Goal: Task Accomplishment & Management: Manage account settings

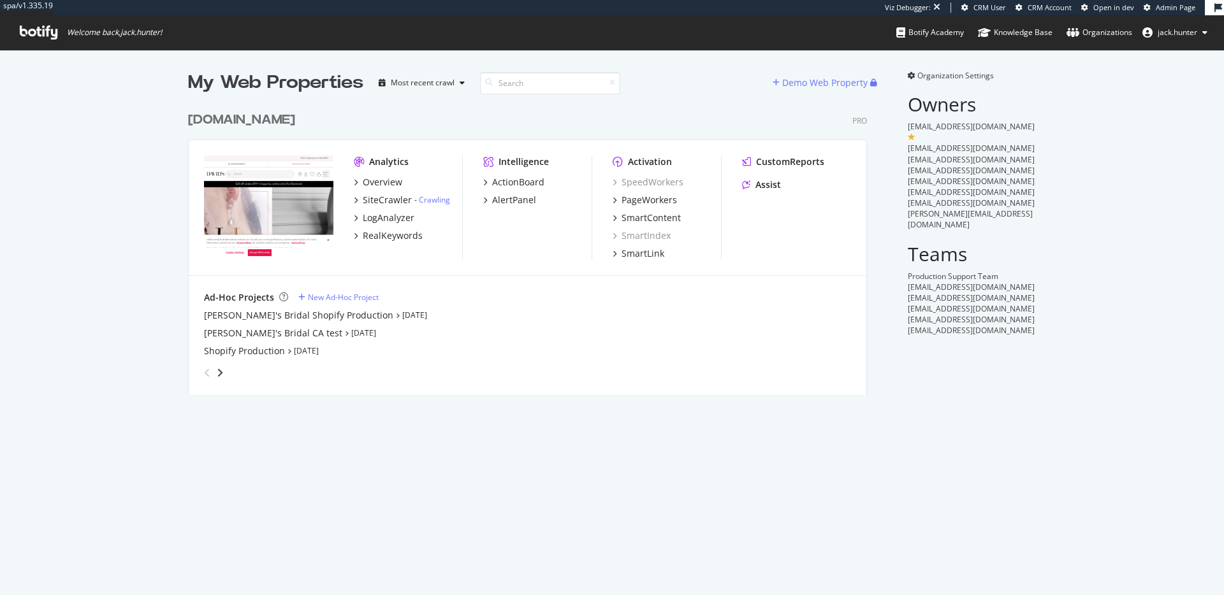
scroll to position [300, 689]
click at [273, 122] on div "[DOMAIN_NAME]" at bounding box center [241, 120] width 107 height 18
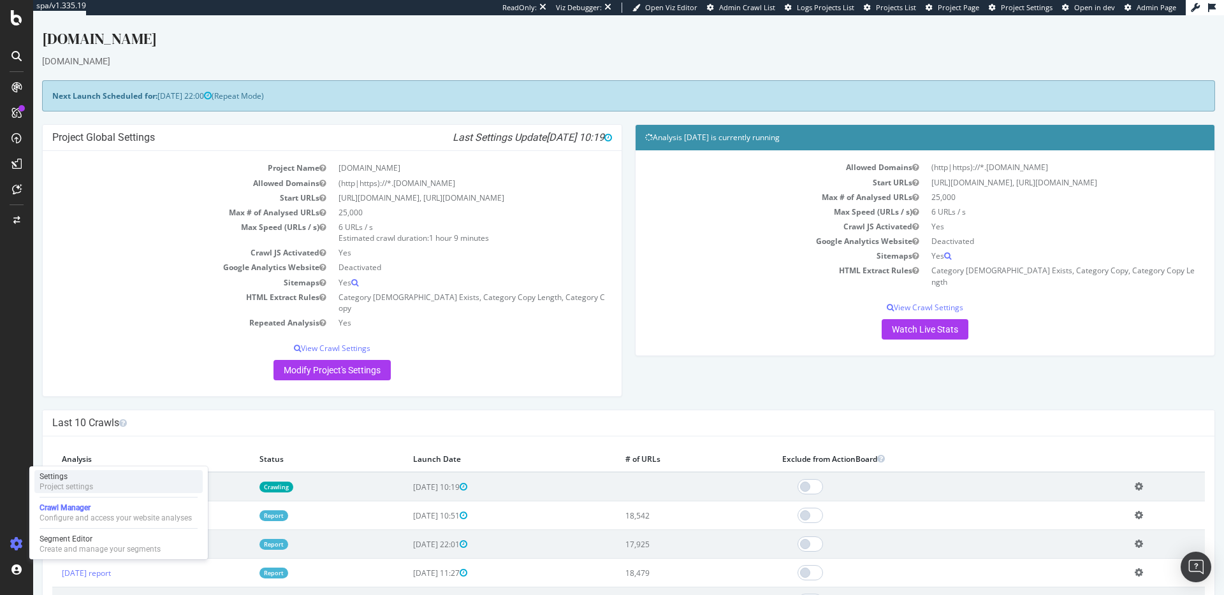
click at [92, 488] on div "Project settings" at bounding box center [67, 487] width 54 height 10
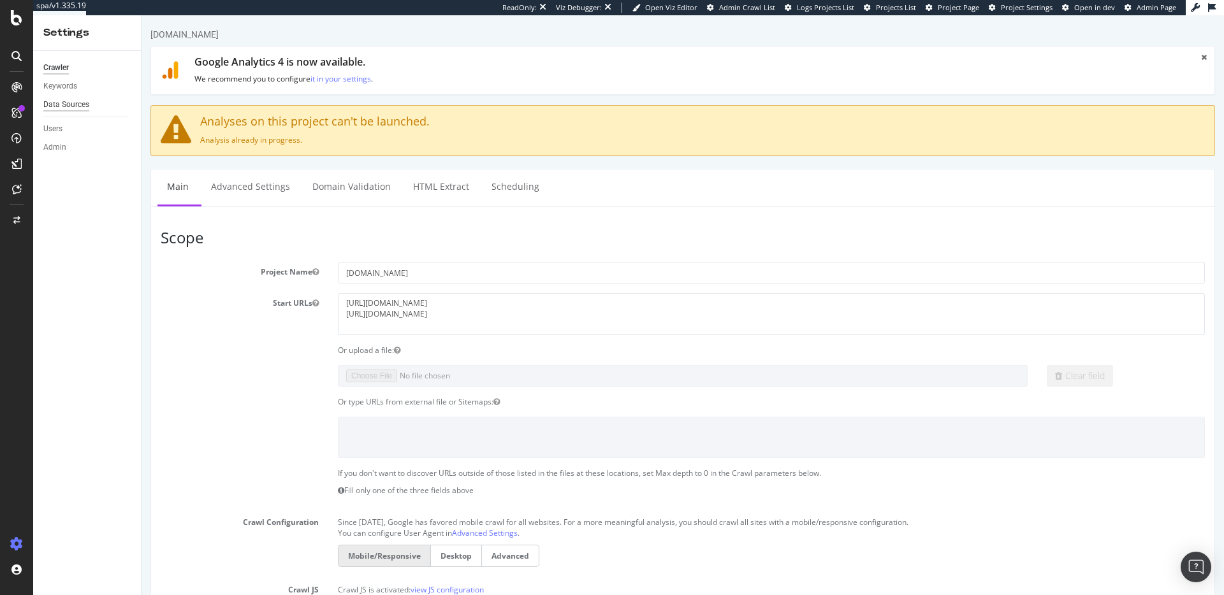
click at [75, 106] on div "Data Sources" at bounding box center [66, 104] width 46 height 13
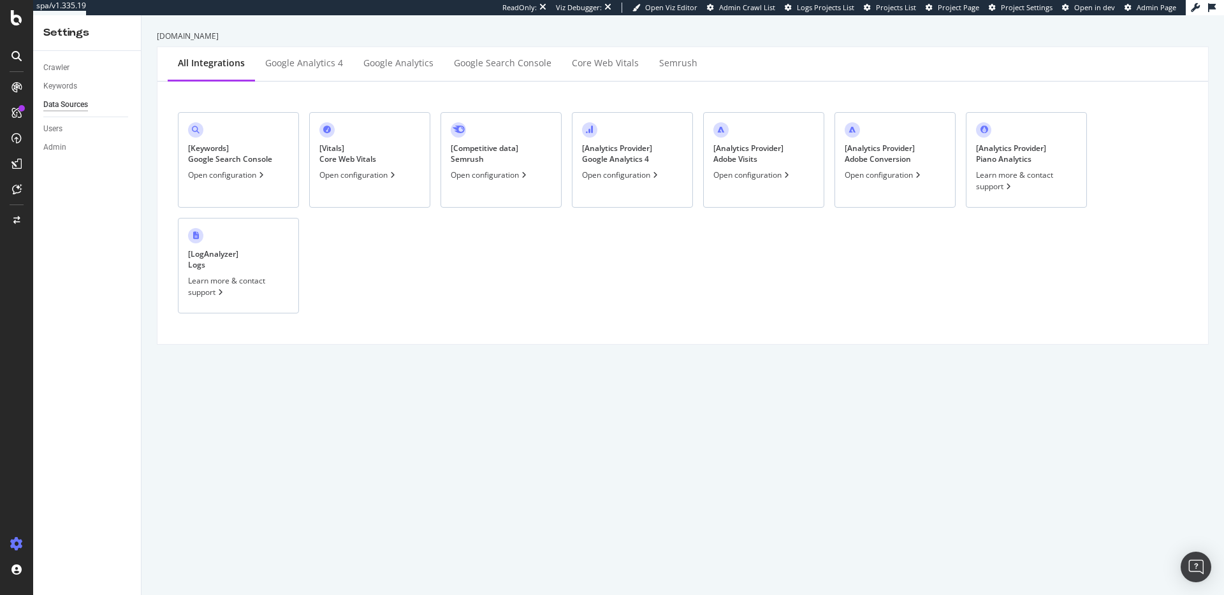
click at [371, 175] on div "Open configuration" at bounding box center [358, 175] width 78 height 11
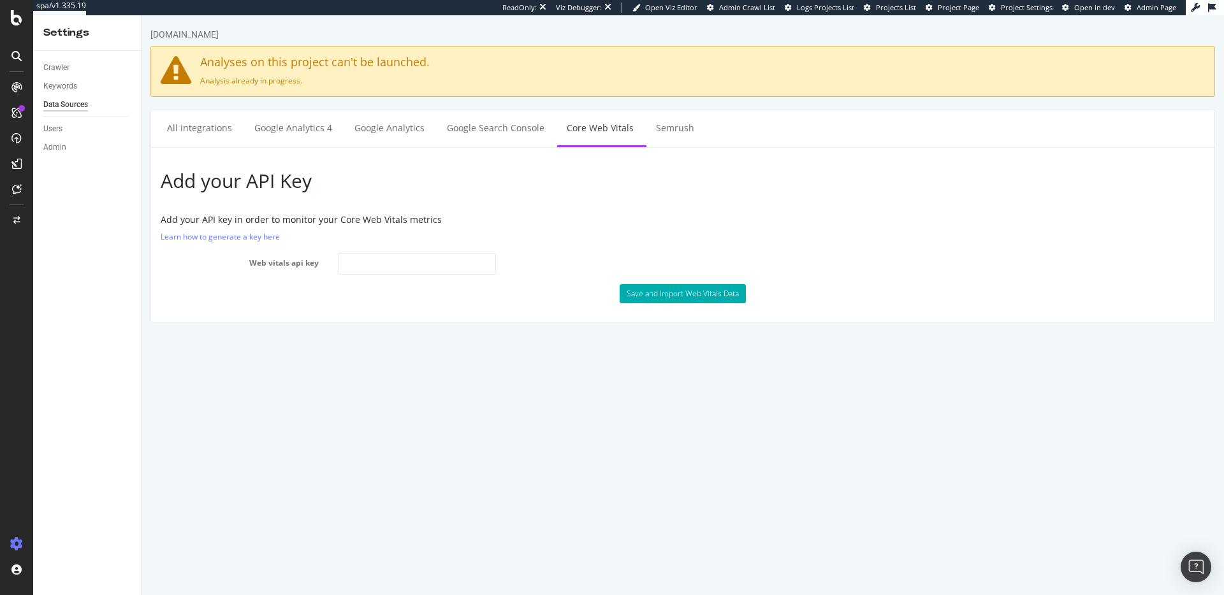
click at [65, 110] on div "Data Sources" at bounding box center [65, 104] width 45 height 13
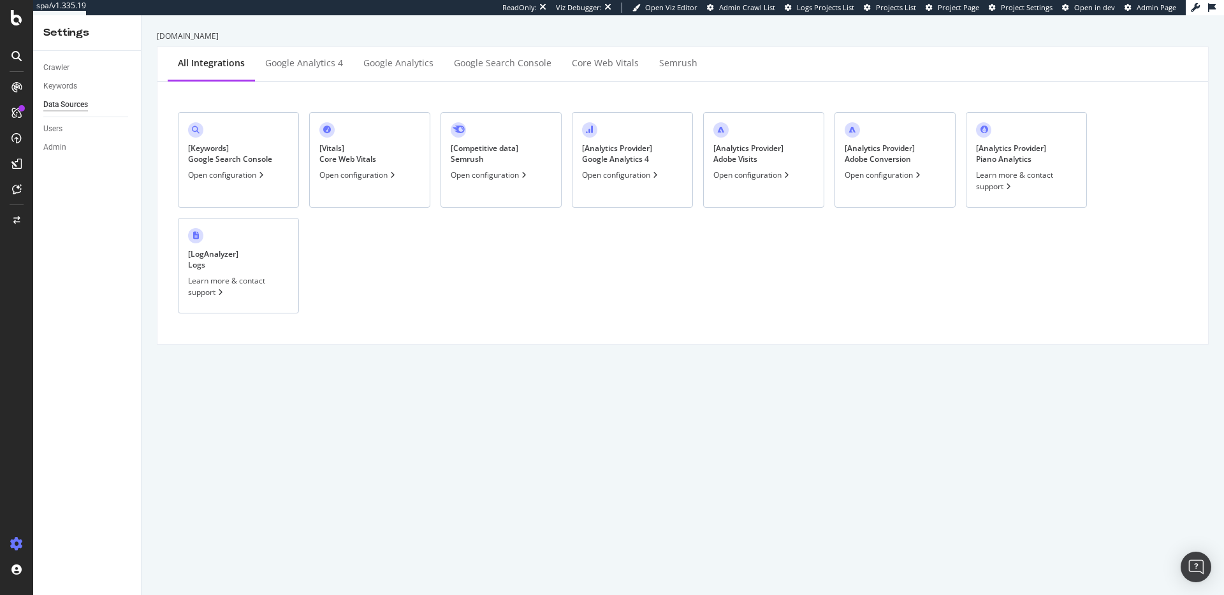
click at [761, 179] on div "Open configuration" at bounding box center [752, 175] width 78 height 11
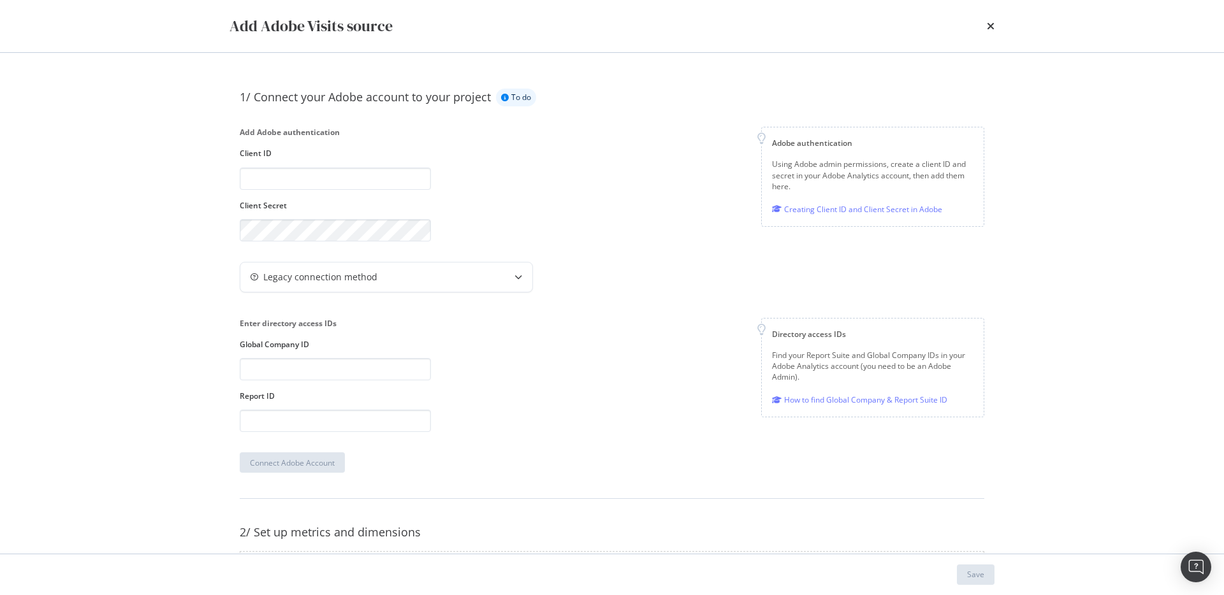
click at [982, 27] on div "Add Adobe Visits source" at bounding box center [612, 26] width 765 height 22
click at [991, 27] on icon "times" at bounding box center [991, 26] width 8 height 10
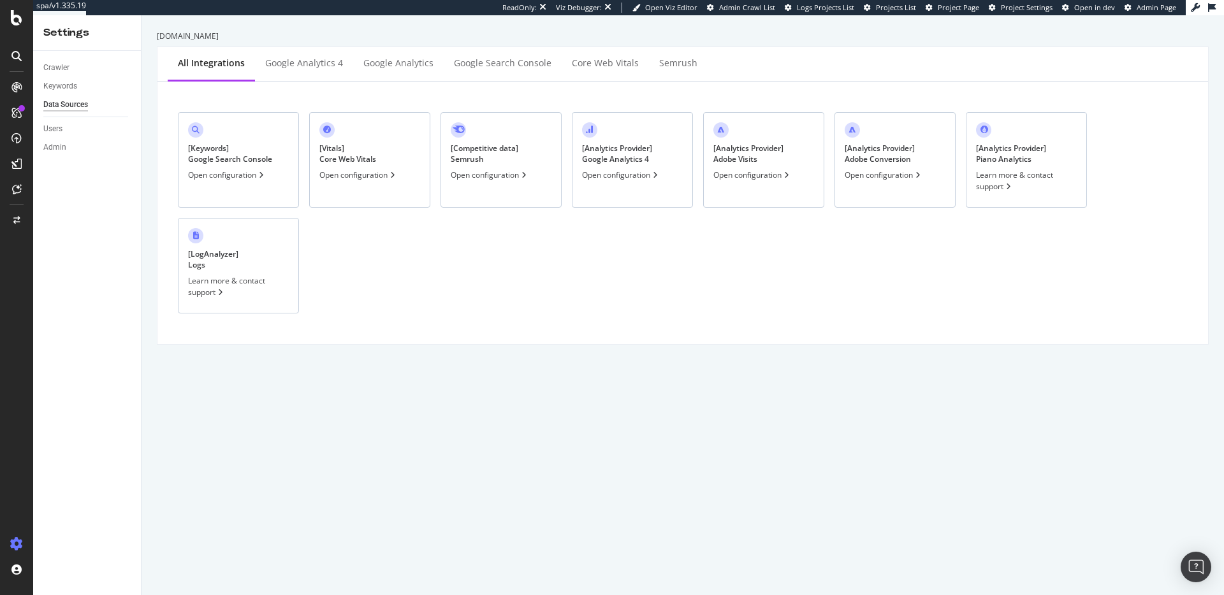
click at [374, 177] on div "Open configuration" at bounding box center [358, 175] width 78 height 11
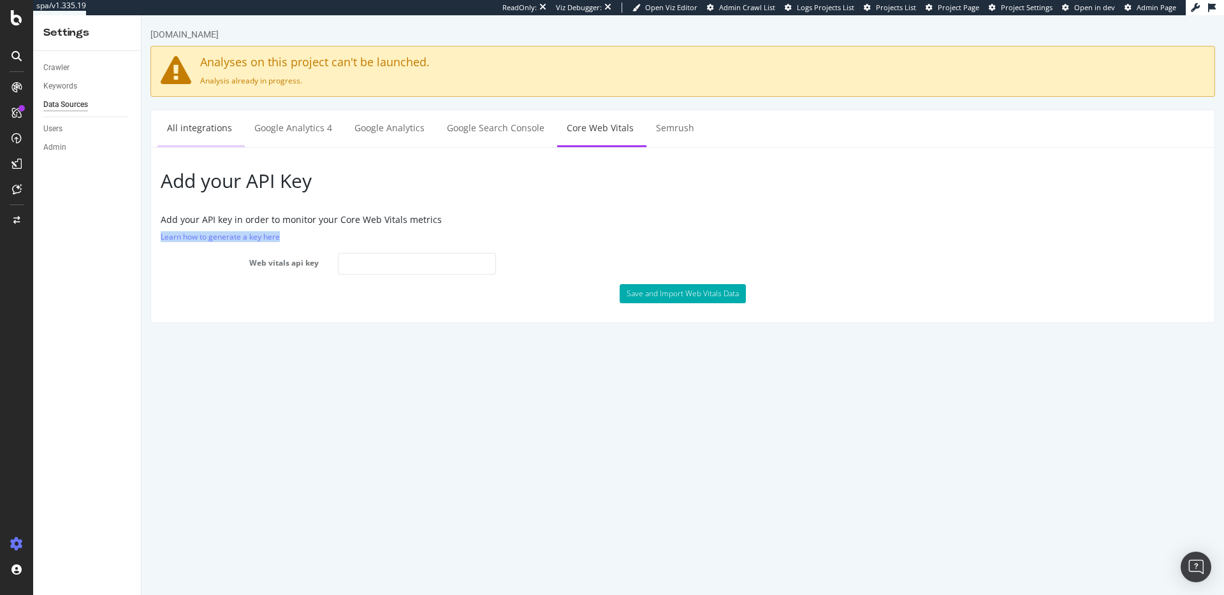
click at [177, 123] on link "All integrations" at bounding box center [199, 127] width 84 height 35
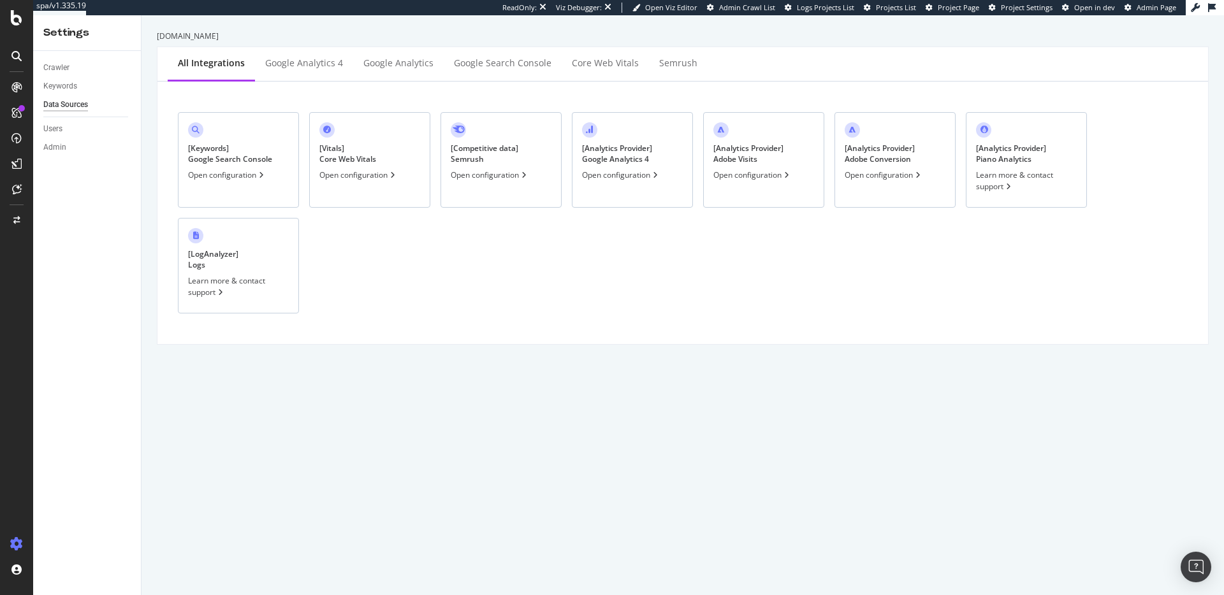
click at [738, 170] on div "Open configuration" at bounding box center [752, 175] width 78 height 11
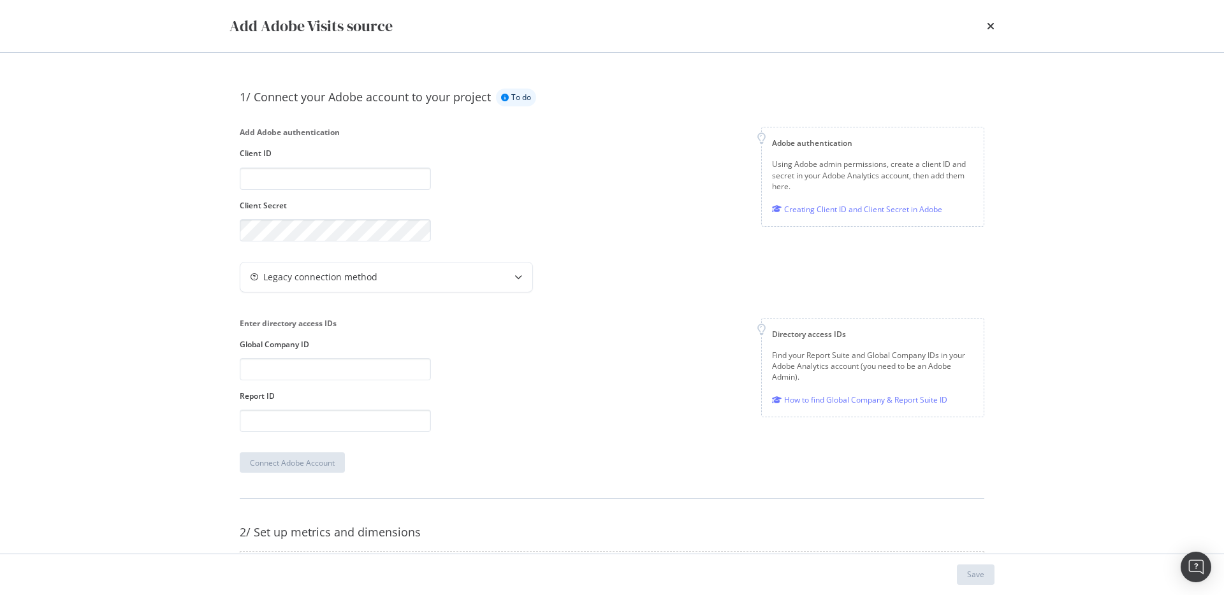
click at [985, 25] on div "Add Adobe Visits source" at bounding box center [612, 26] width 765 height 22
click at [993, 25] on icon "times" at bounding box center [991, 26] width 8 height 10
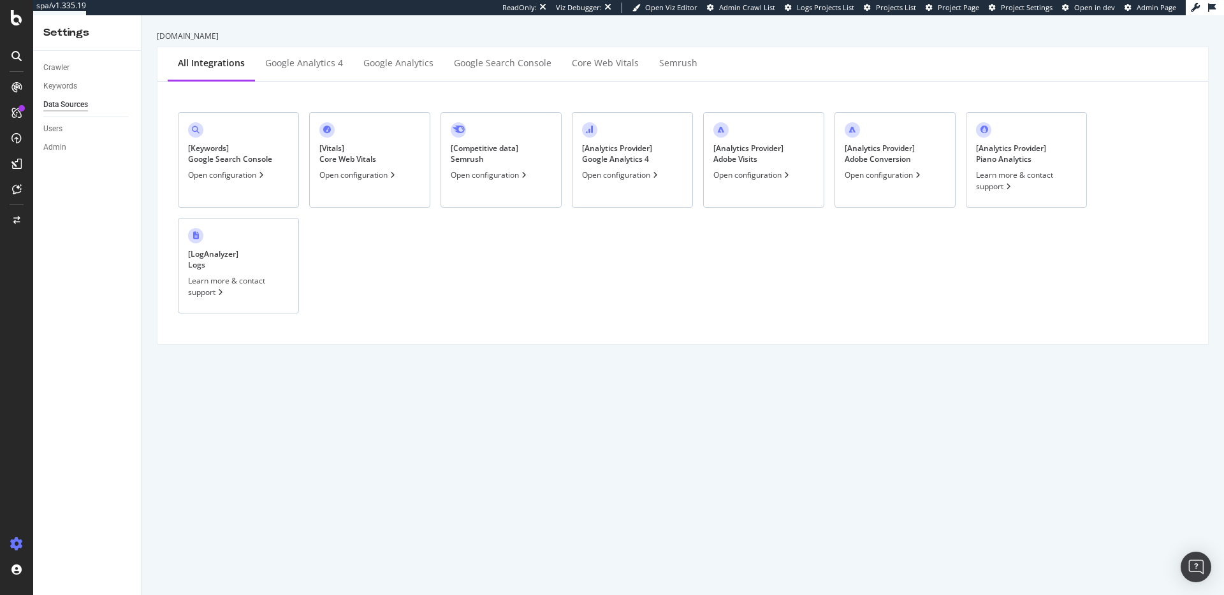
click at [805, 143] on div "[ Analytics Provider ] Adobe Visits Open configuration" at bounding box center [763, 160] width 121 height 96
